Goal: Task Accomplishment & Management: Manage account settings

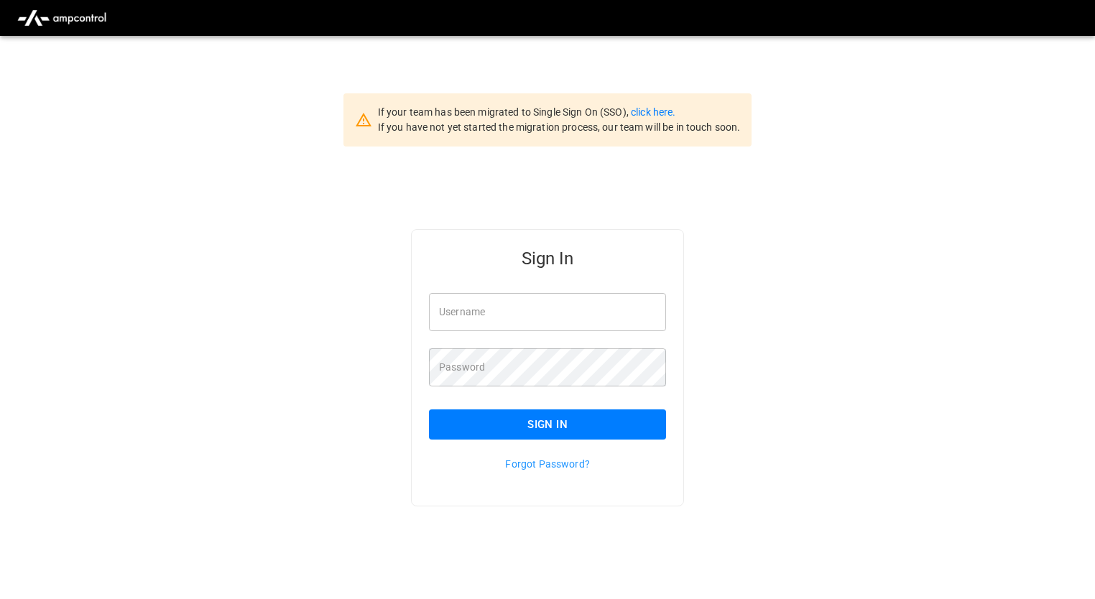
type input "**********"
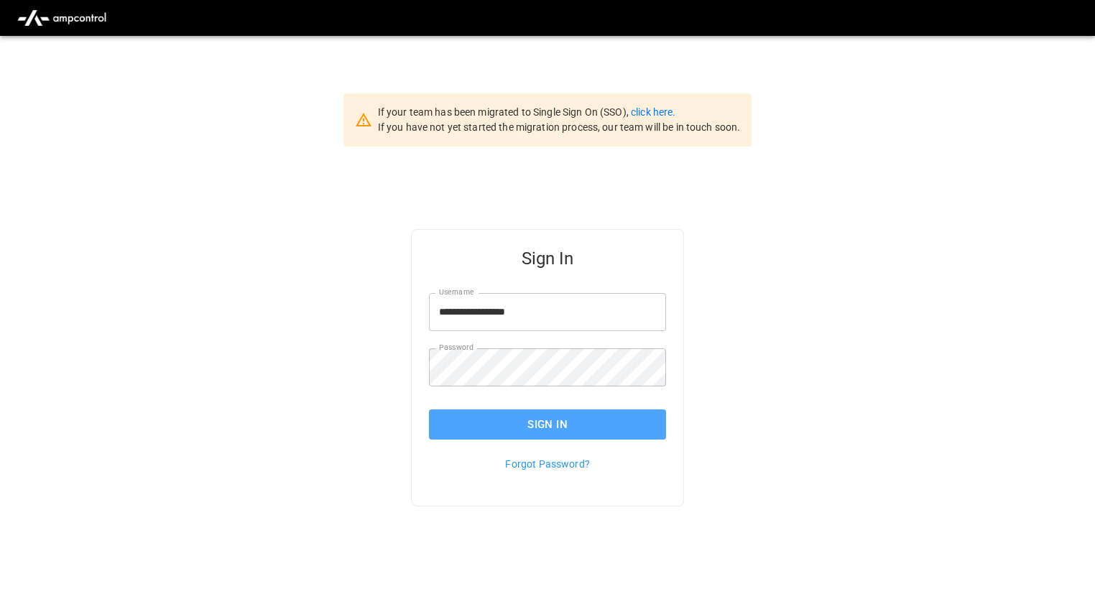
click at [513, 420] on button "Sign In" at bounding box center [547, 425] width 237 height 30
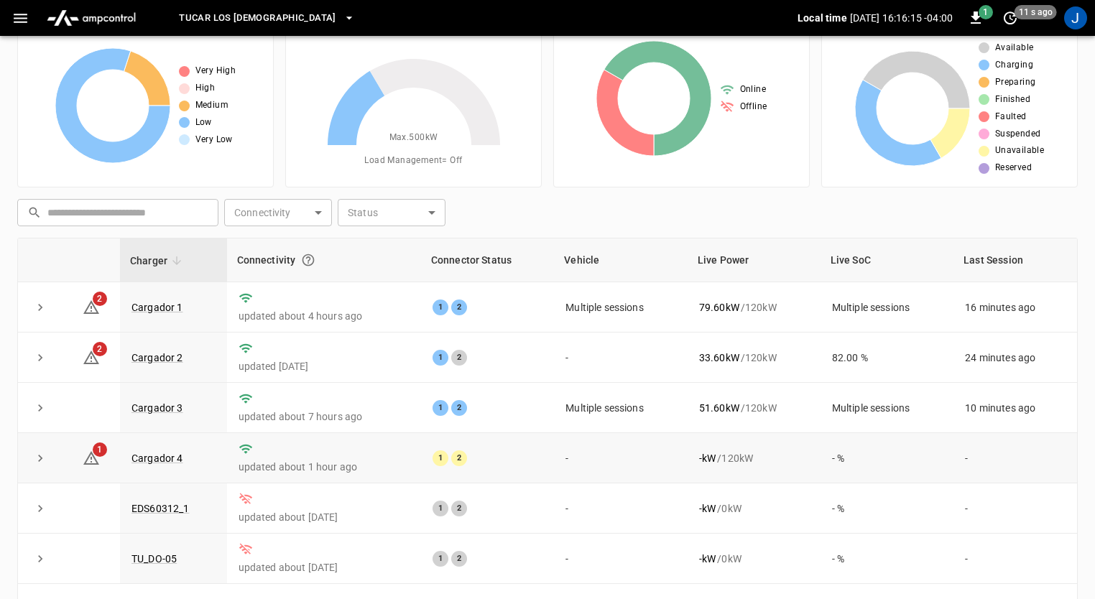
scroll to position [72, 0]
